Goal: Task Accomplishment & Management: Complete application form

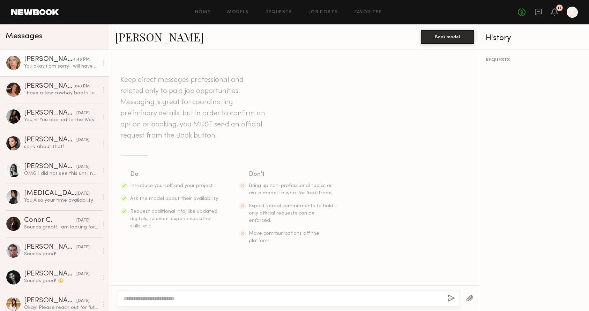
scroll to position [641, 0]
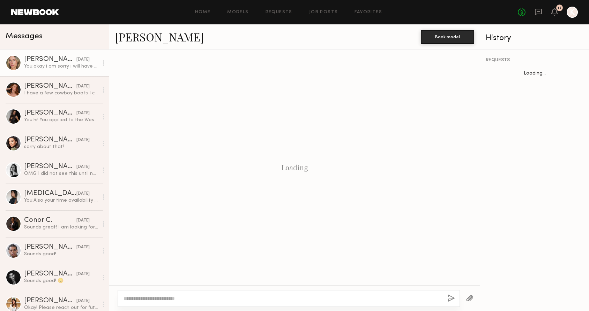
scroll to position [588, 0]
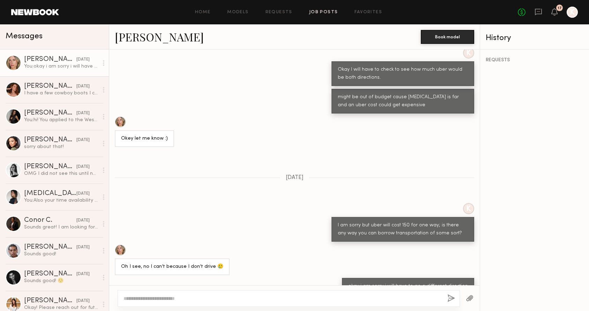
click at [319, 14] on link "Job Posts" at bounding box center [323, 12] width 29 height 5
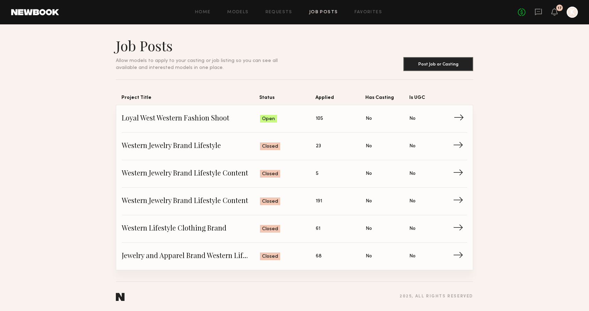
click at [222, 120] on span "Loyal West Western Fashion Shoot" at bounding box center [191, 119] width 138 height 10
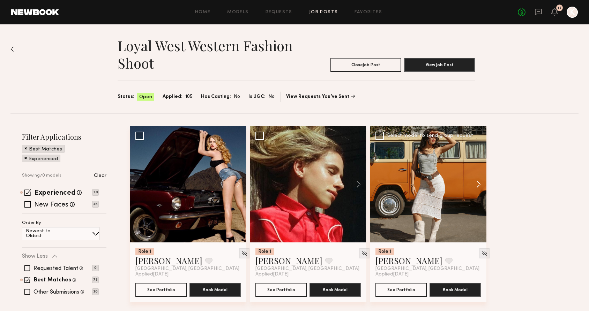
click at [477, 183] on button at bounding box center [475, 184] width 22 height 116
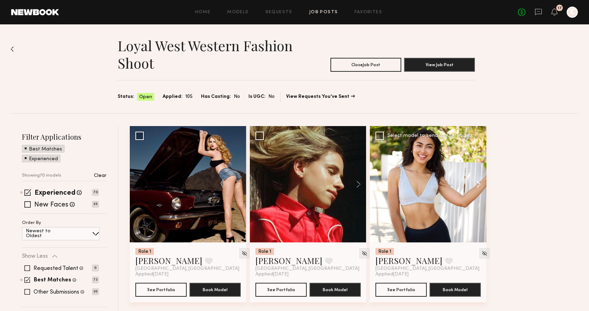
click at [477, 183] on button at bounding box center [475, 184] width 22 height 116
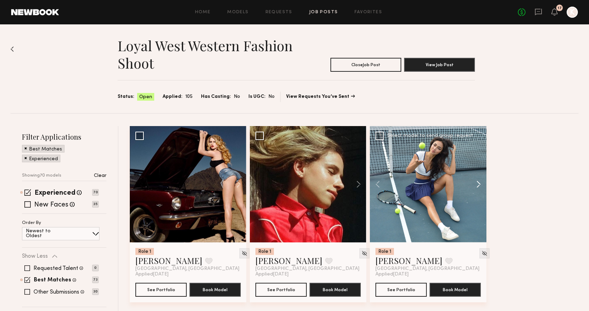
click at [477, 183] on button at bounding box center [475, 184] width 22 height 116
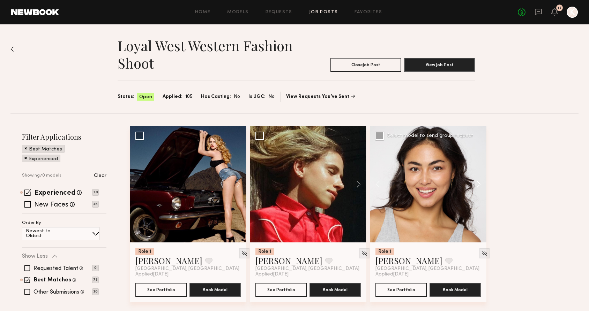
click at [477, 183] on button at bounding box center [475, 184] width 22 height 116
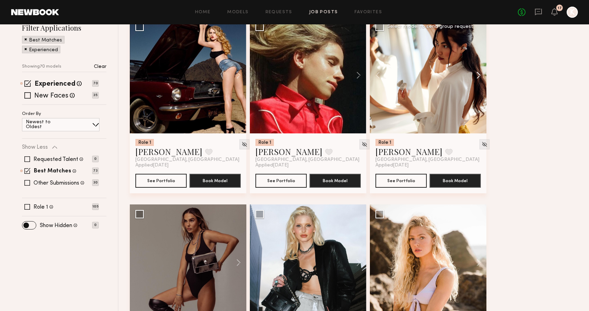
scroll to position [133, 0]
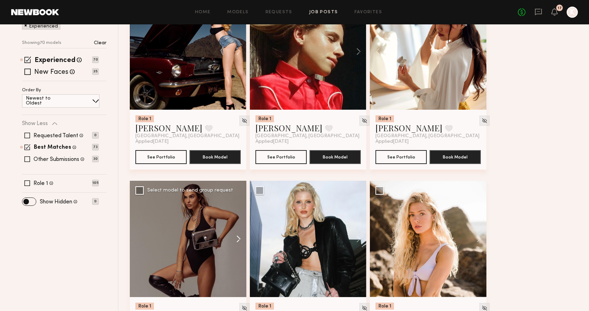
click at [235, 236] on button at bounding box center [235, 239] width 22 height 116
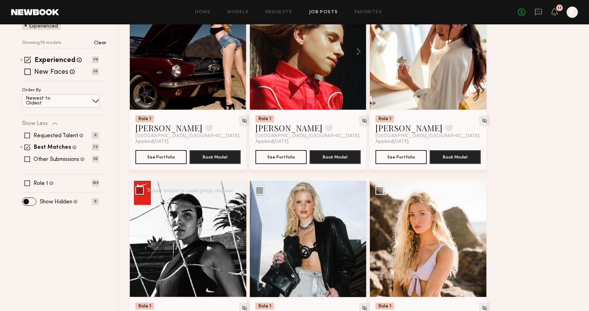
click at [235, 236] on button at bounding box center [235, 239] width 22 height 116
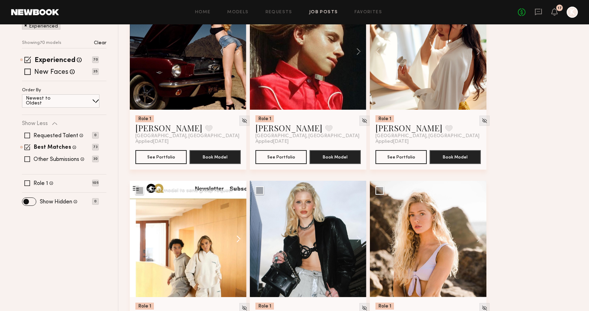
click at [235, 236] on button at bounding box center [235, 239] width 22 height 116
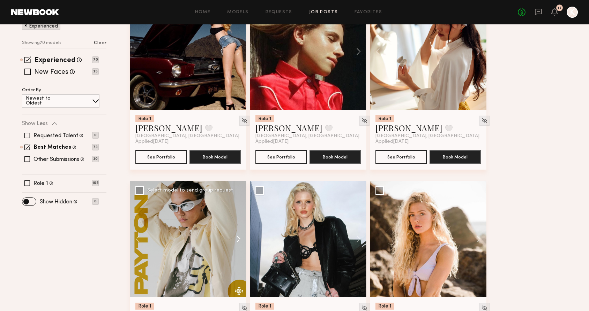
click at [235, 236] on button at bounding box center [235, 239] width 22 height 116
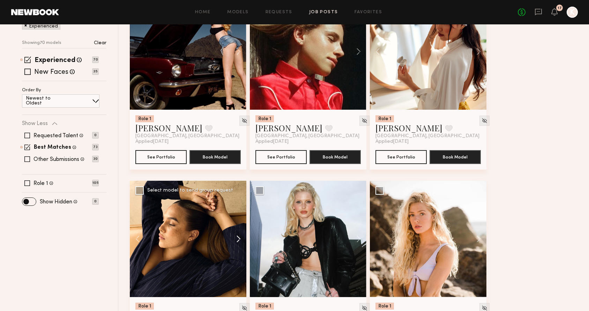
click at [235, 236] on button at bounding box center [235, 239] width 22 height 116
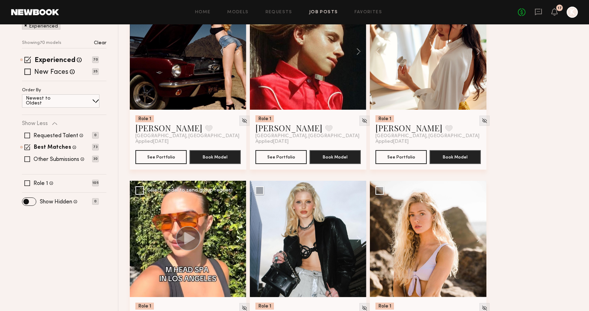
click at [235, 236] on button at bounding box center [235, 239] width 22 height 116
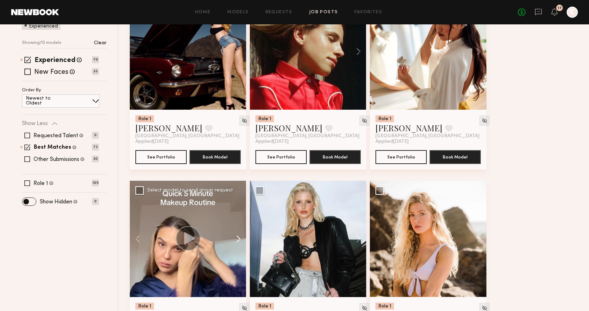
click at [235, 236] on button at bounding box center [235, 239] width 22 height 116
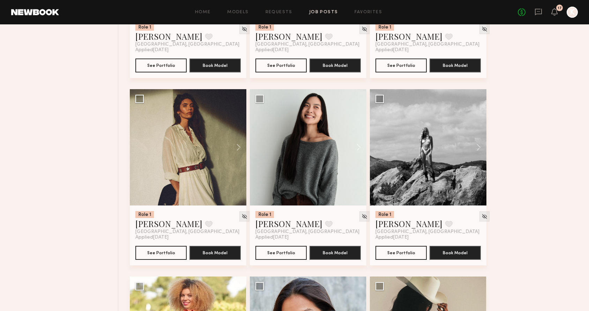
scroll to position [792, 0]
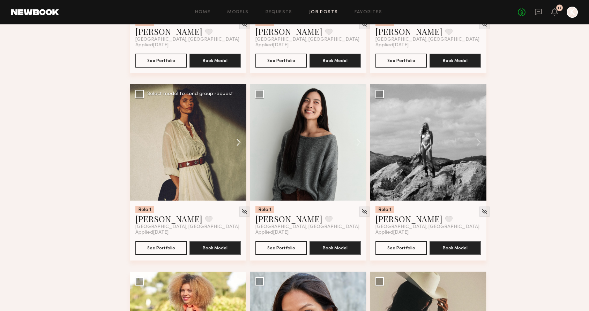
click at [241, 147] on button at bounding box center [235, 142] width 22 height 116
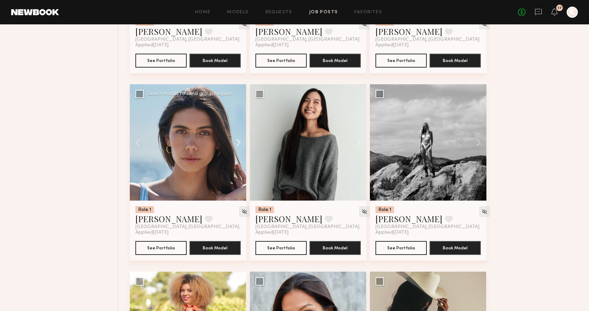
click at [241, 147] on button at bounding box center [235, 142] width 22 height 116
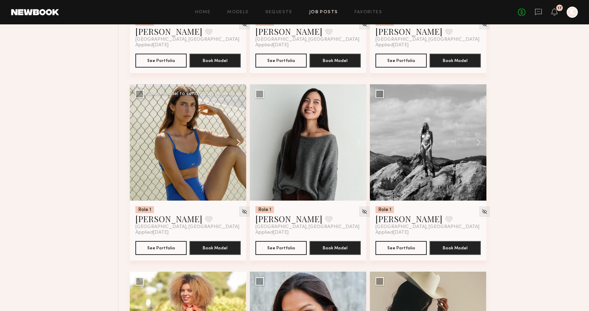
click at [241, 147] on button at bounding box center [235, 142] width 22 height 116
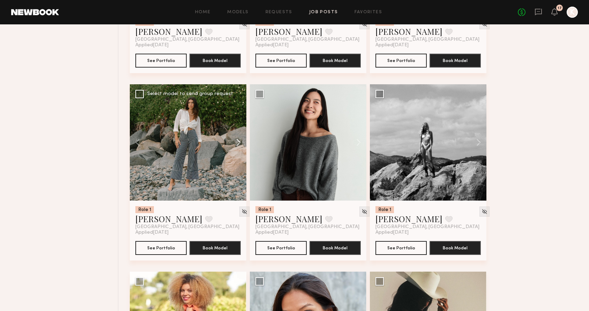
click at [241, 147] on button at bounding box center [235, 142] width 22 height 116
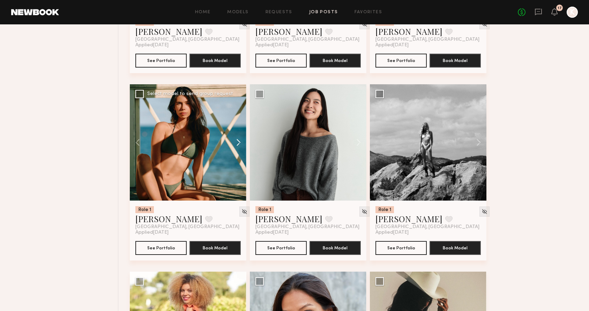
click at [241, 147] on button at bounding box center [235, 142] width 22 height 116
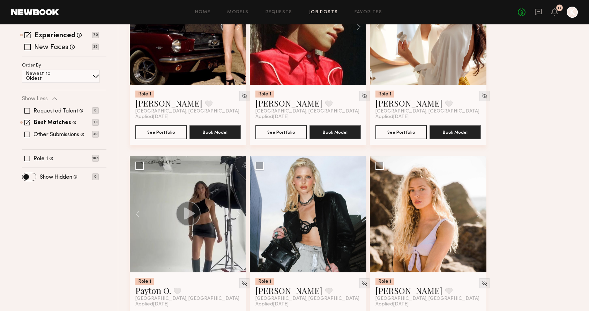
scroll to position [0, 0]
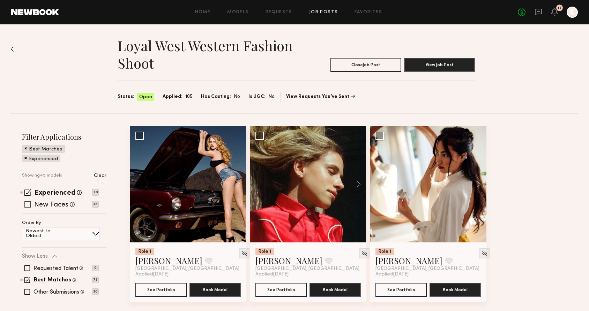
click at [31, 205] on div "New Faces Talent we've deemed to be in the early stages of their professional c…" at bounding box center [60, 205] width 77 height 6
click at [28, 205] on span at bounding box center [27, 205] width 6 height 6
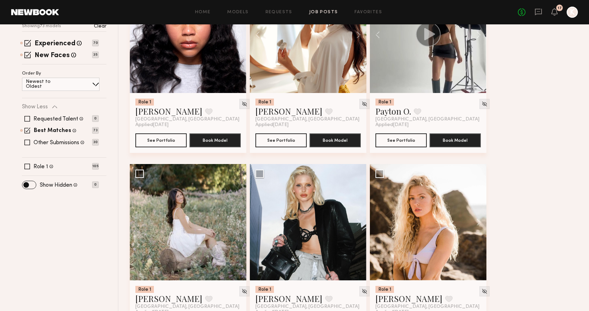
scroll to position [224, 0]
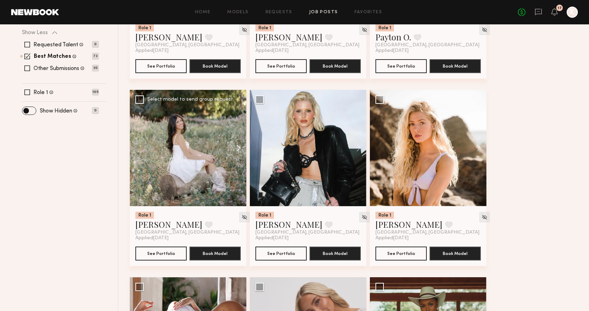
click at [240, 150] on button at bounding box center [235, 148] width 22 height 116
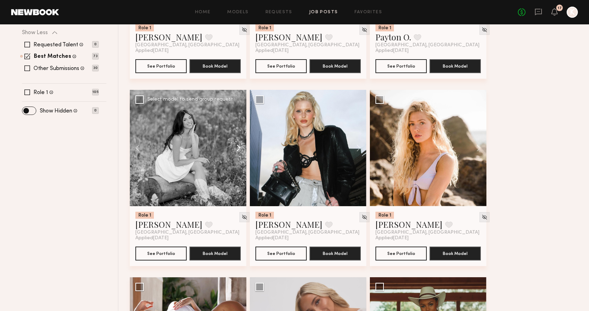
click at [240, 150] on button at bounding box center [235, 148] width 22 height 116
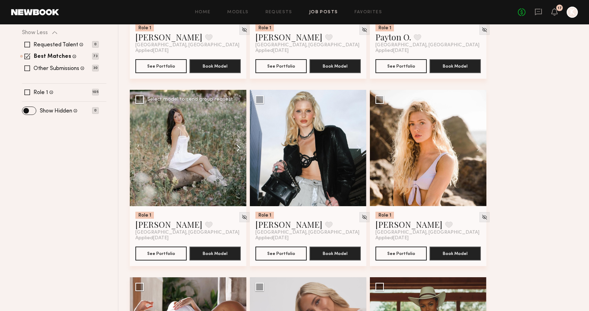
click at [240, 150] on button at bounding box center [235, 148] width 22 height 116
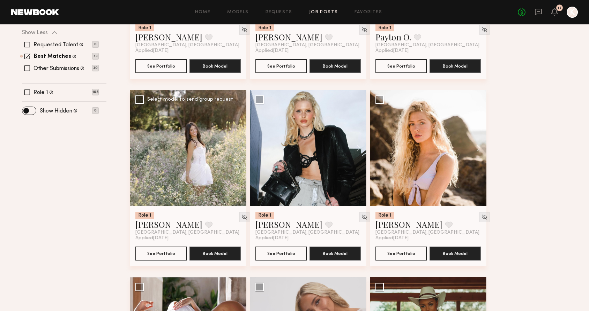
click at [240, 150] on div at bounding box center [188, 148] width 116 height 116
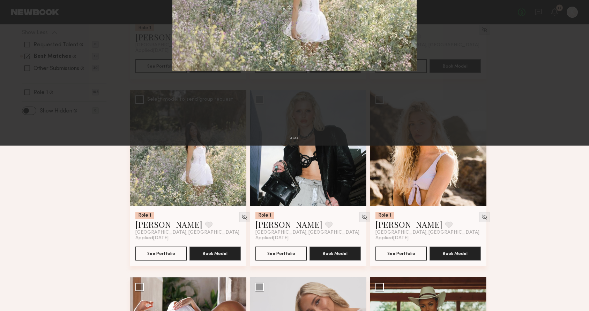
click at [529, 154] on div "4 of 4" at bounding box center [294, 155] width 589 height 311
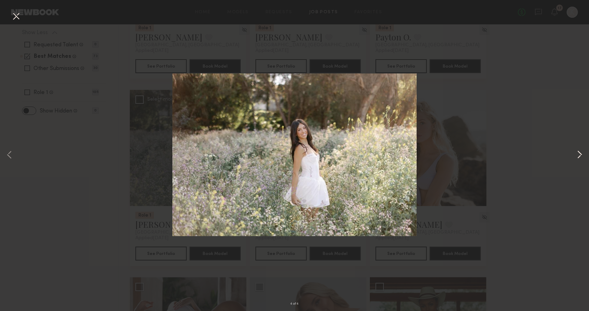
click at [581, 157] on button at bounding box center [579, 155] width 8 height 249
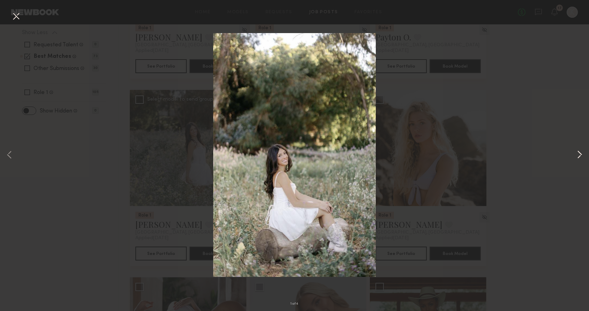
click at [581, 157] on button at bounding box center [579, 155] width 8 height 249
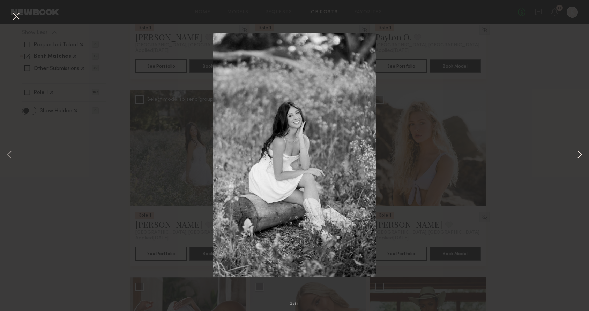
click at [581, 157] on button at bounding box center [579, 155] width 8 height 249
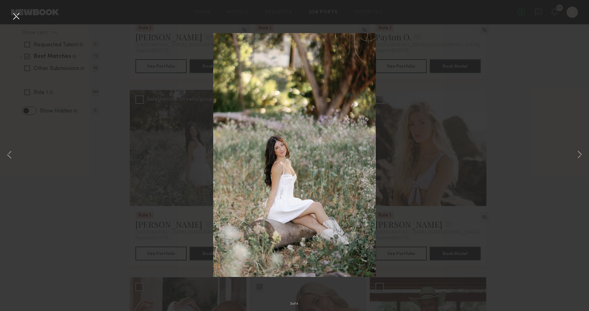
click at [538, 164] on div "3 of 4" at bounding box center [294, 155] width 589 height 311
drag, startPoint x: 538, startPoint y: 164, endPoint x: 16, endPoint y: 17, distance: 541.5
click at [16, 17] on div "3 of 4" at bounding box center [294, 155] width 589 height 311
click at [163, 187] on div "3 of 4" at bounding box center [294, 155] width 589 height 311
click at [18, 14] on button at bounding box center [15, 16] width 11 height 13
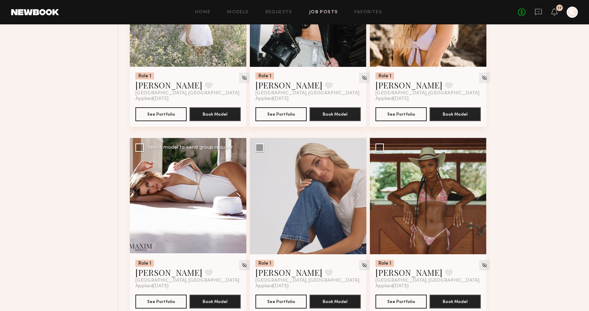
scroll to position [370, 0]
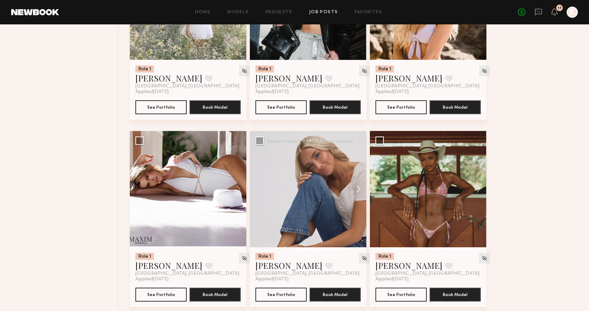
click at [359, 191] on button at bounding box center [355, 189] width 22 height 116
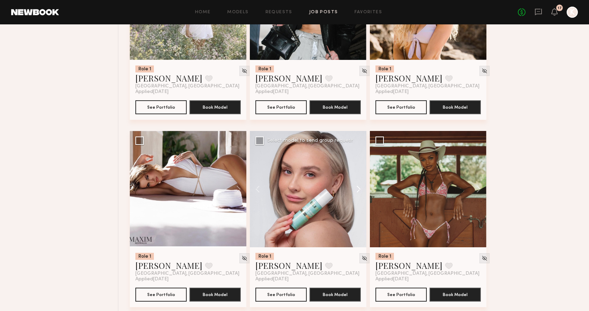
click at [359, 191] on button at bounding box center [355, 189] width 22 height 116
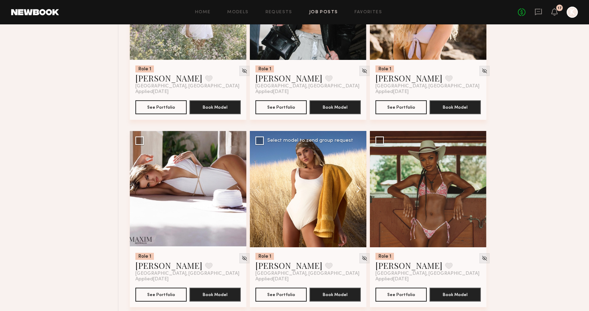
click at [359, 191] on button at bounding box center [355, 189] width 22 height 116
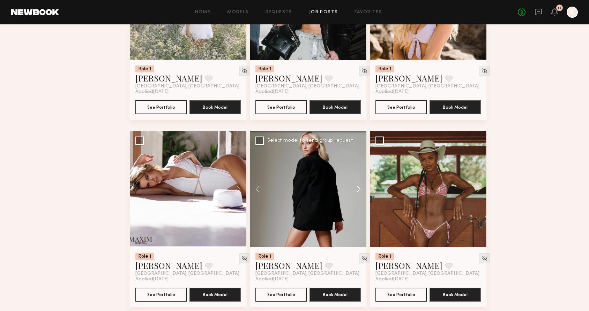
click at [359, 191] on button at bounding box center [355, 189] width 22 height 116
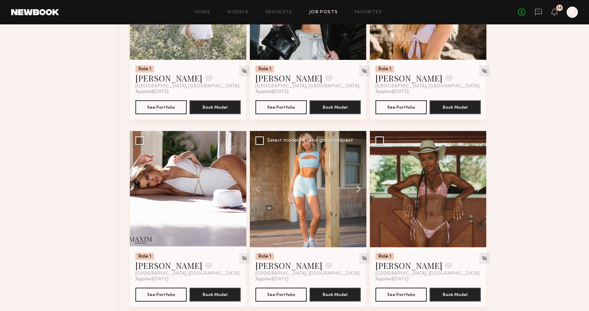
click at [359, 191] on button at bounding box center [355, 189] width 22 height 116
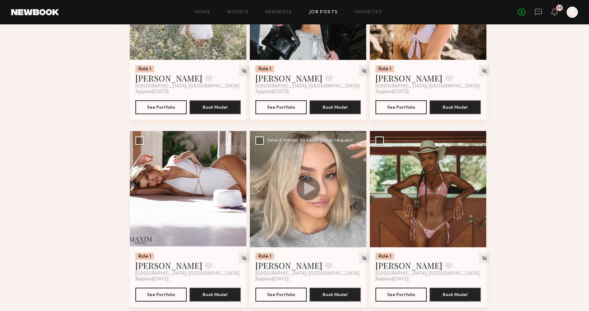
click at [359, 191] on div at bounding box center [308, 189] width 116 height 116
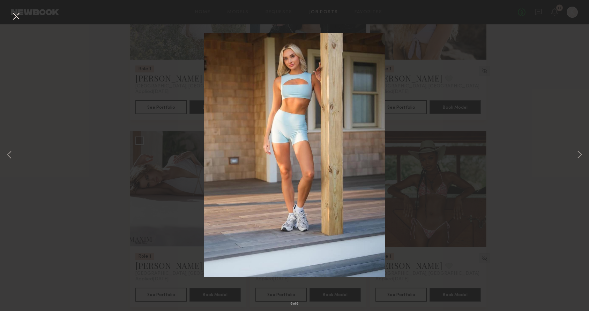
click at [14, 15] on button at bounding box center [15, 16] width 11 height 13
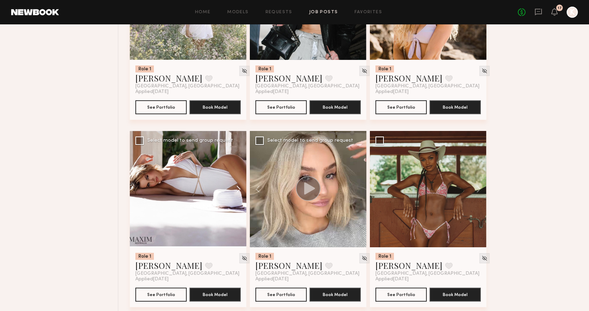
click at [240, 189] on button at bounding box center [235, 189] width 22 height 116
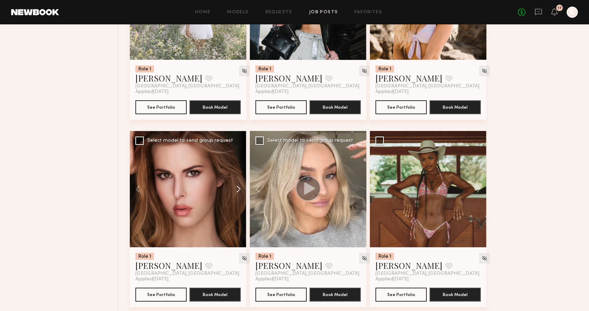
click at [240, 189] on button at bounding box center [235, 189] width 22 height 116
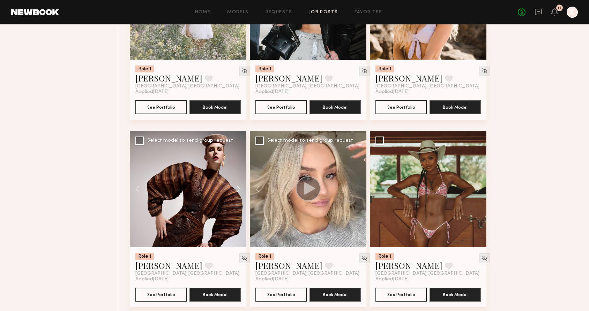
click at [240, 189] on button at bounding box center [235, 189] width 22 height 116
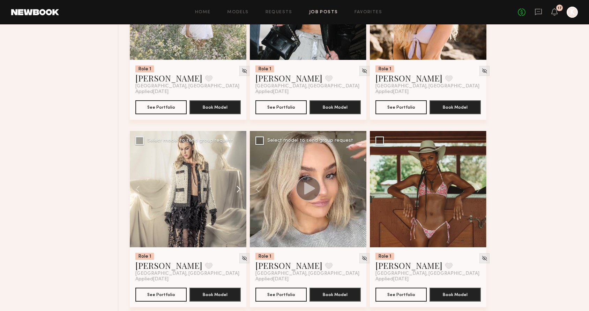
click at [240, 189] on button at bounding box center [235, 189] width 22 height 116
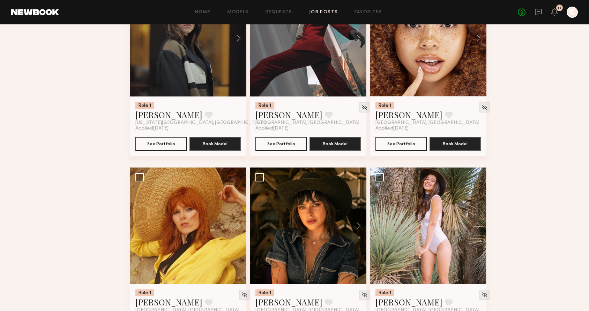
scroll to position [784, 0]
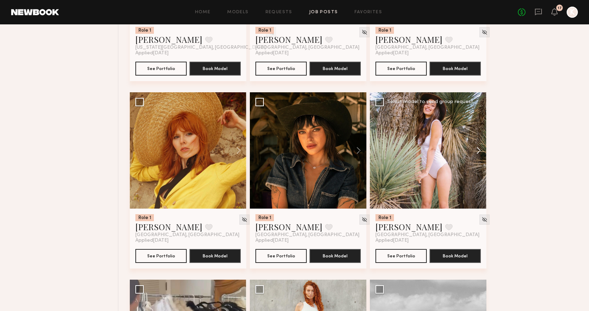
click at [478, 145] on button at bounding box center [475, 150] width 22 height 116
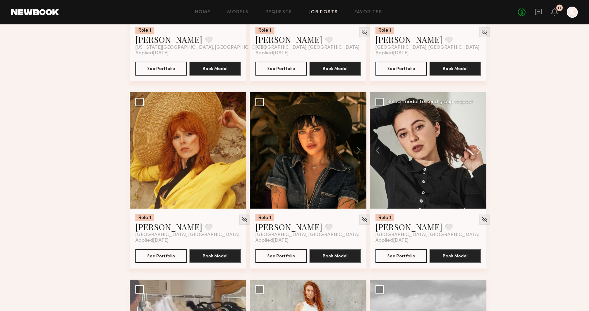
click at [478, 145] on button at bounding box center [475, 150] width 22 height 116
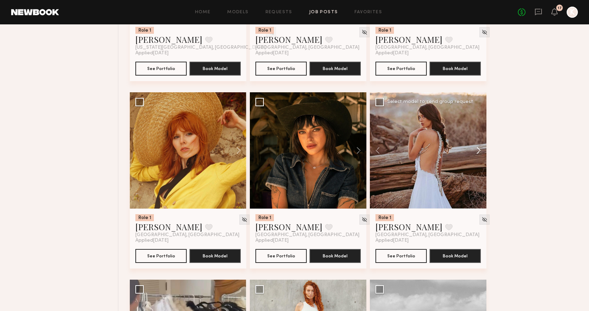
click at [478, 145] on button at bounding box center [475, 150] width 22 height 116
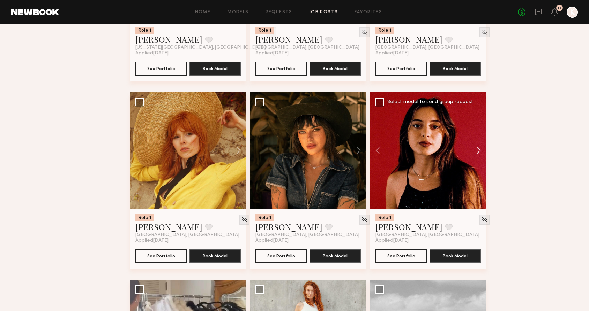
click at [478, 145] on button at bounding box center [475, 150] width 22 height 116
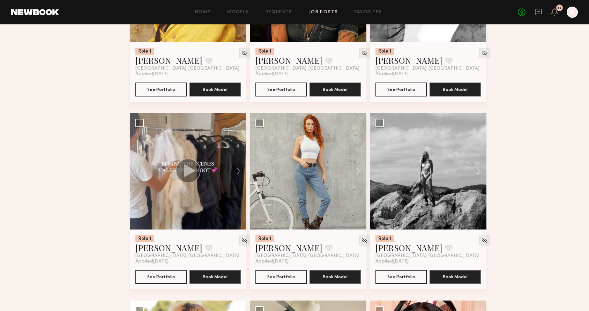
scroll to position [952, 0]
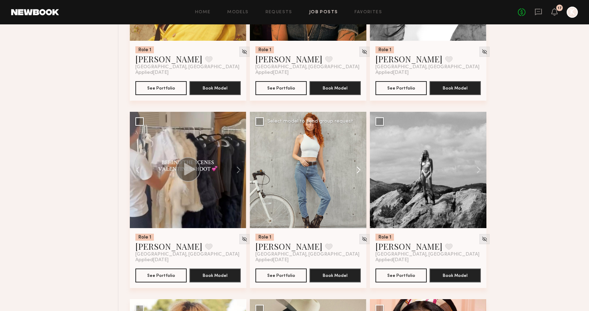
click at [359, 170] on button at bounding box center [355, 170] width 22 height 116
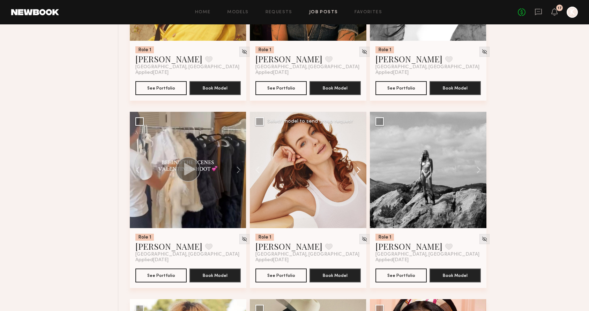
click at [359, 170] on button at bounding box center [355, 170] width 22 height 116
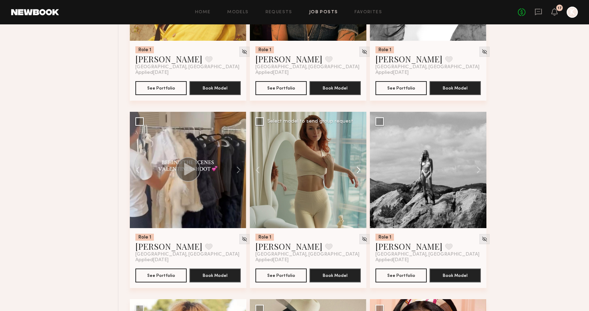
click at [359, 170] on button at bounding box center [355, 170] width 22 height 116
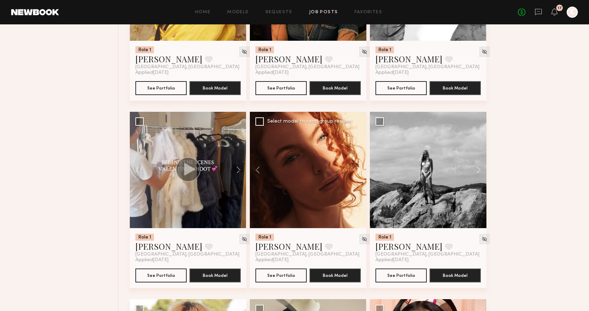
click at [359, 170] on button at bounding box center [355, 170] width 22 height 116
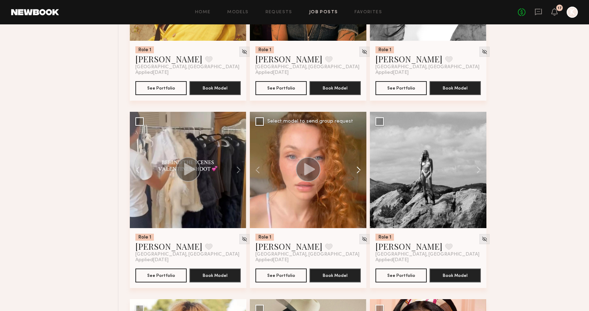
click at [359, 170] on button at bounding box center [355, 170] width 22 height 116
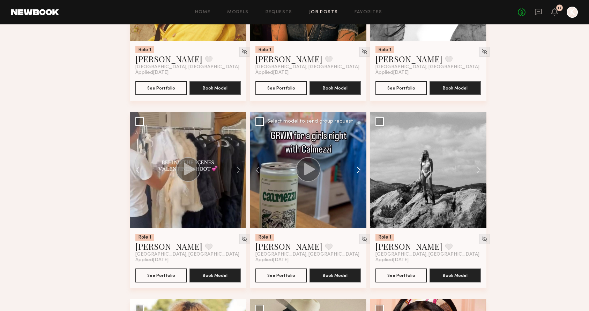
click at [359, 170] on button at bounding box center [355, 170] width 22 height 116
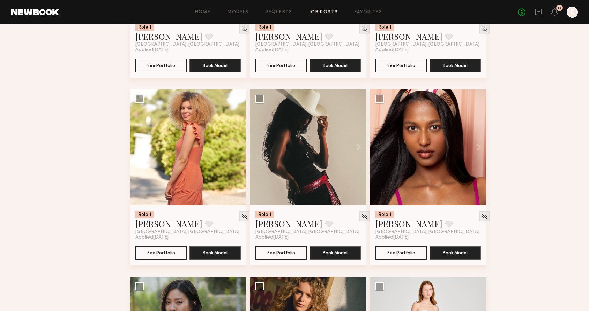
scroll to position [1165, 0]
